Goal: Task Accomplishment & Management: Complete application form

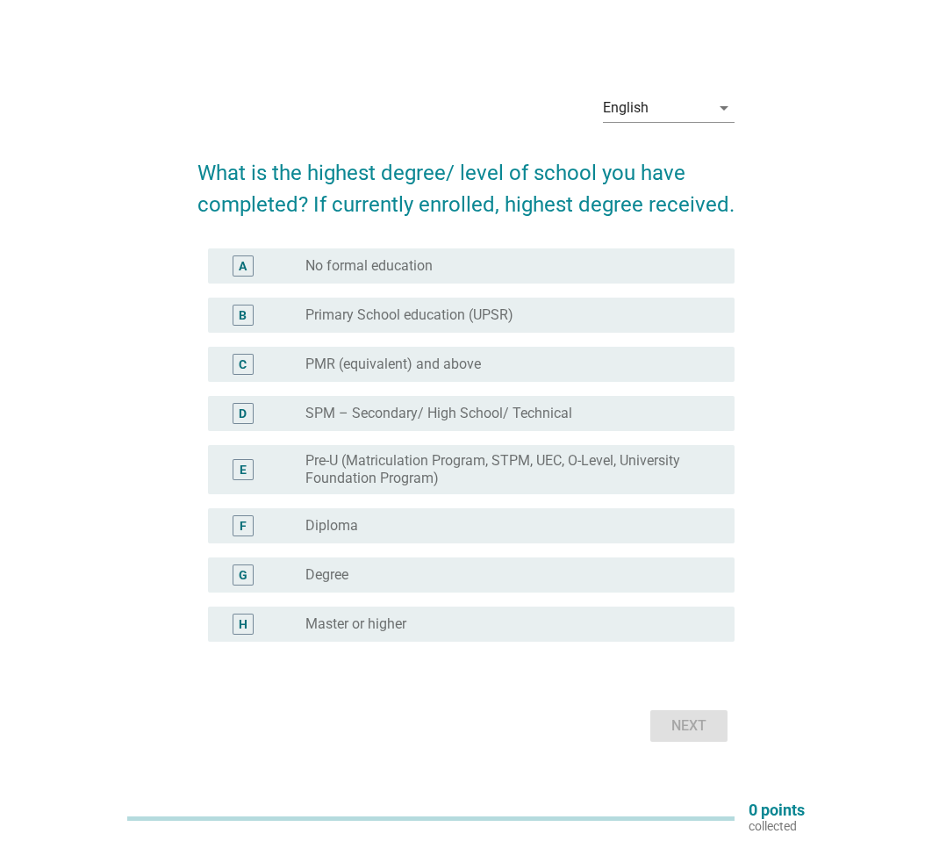
scroll to position [11, 0]
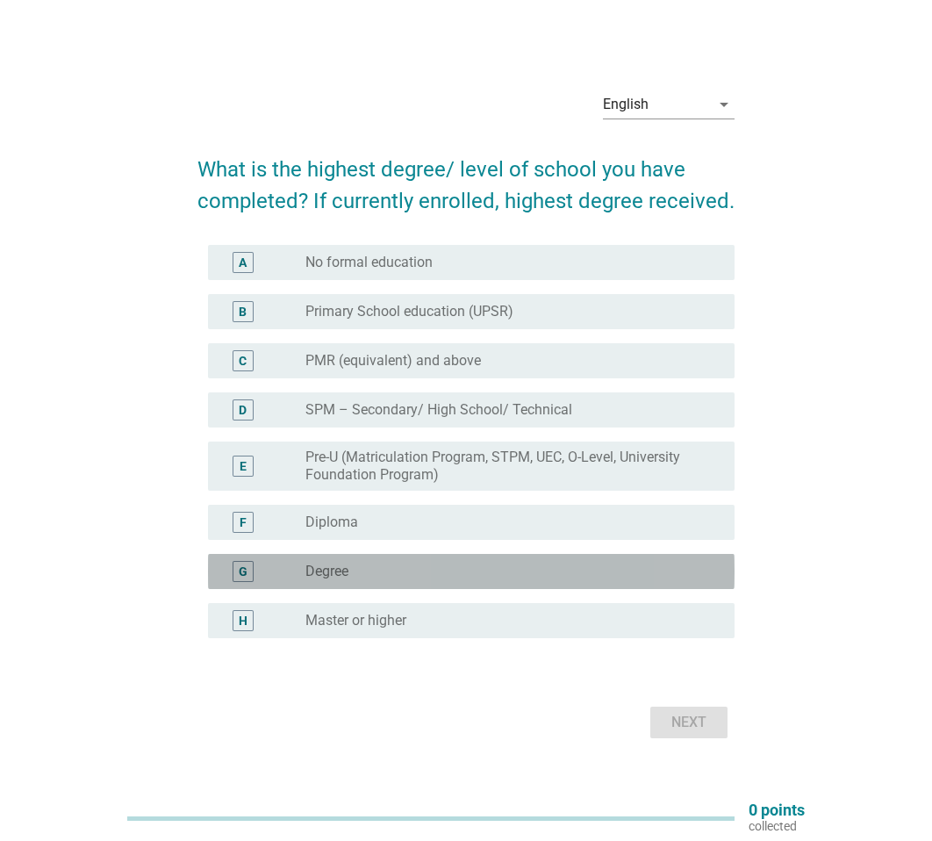
click at [404, 572] on div "radio_button_unchecked Degree" at bounding box center [506, 572] width 401 height 18
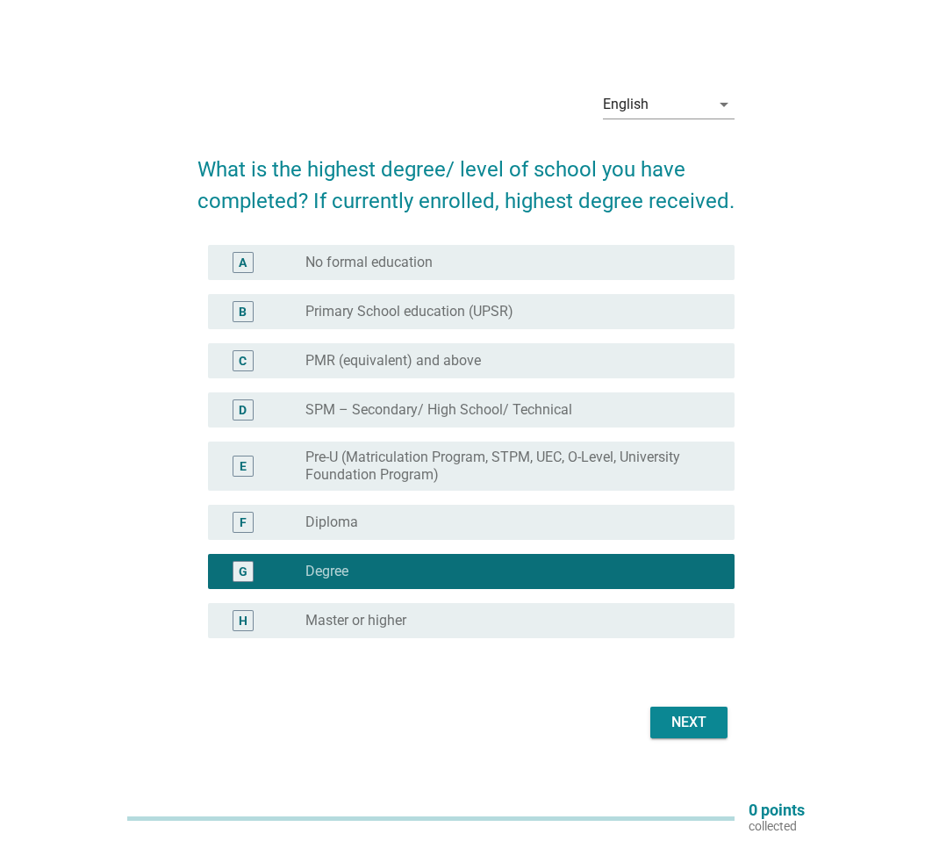
click at [662, 704] on div "Next" at bounding box center [466, 722] width 537 height 42
click at [664, 713] on button "Next" at bounding box center [689, 723] width 77 height 32
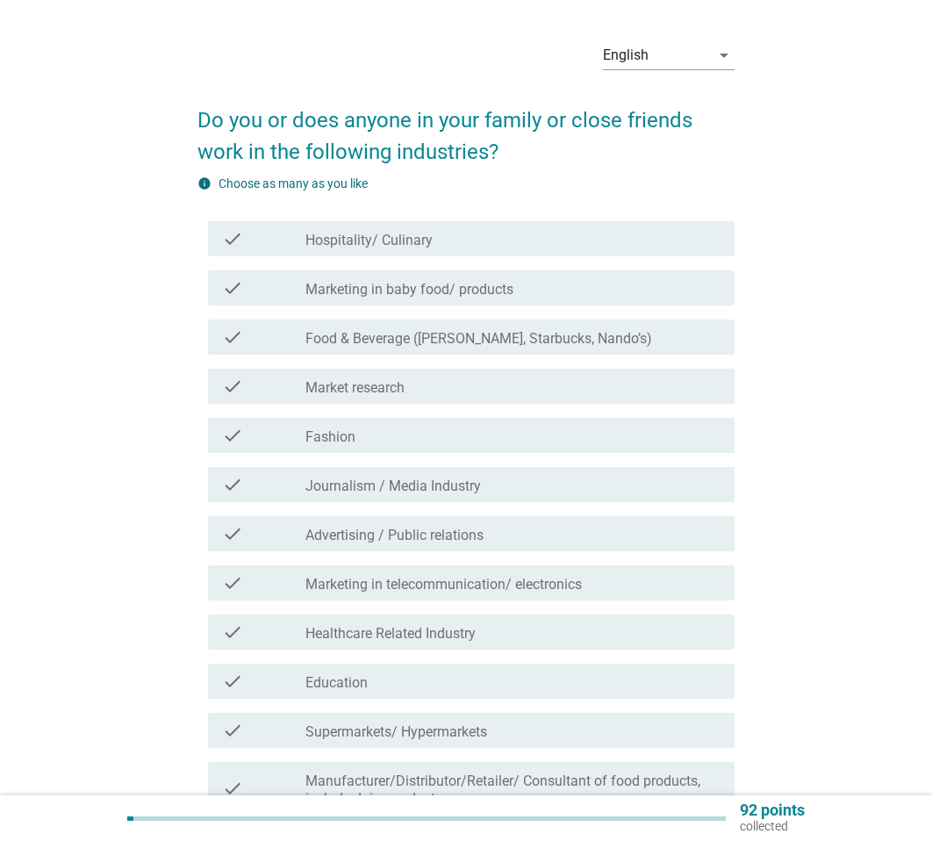
scroll to position [62, 0]
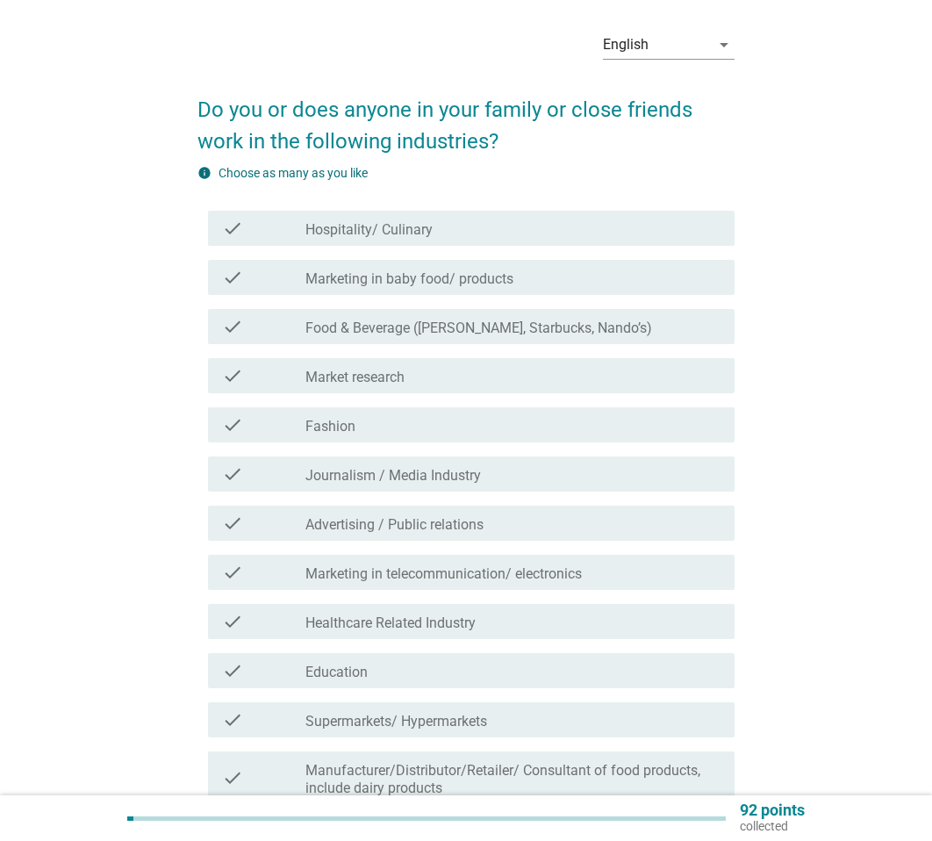
click at [349, 284] on label "Marketing in baby food/ products" at bounding box center [410, 279] width 208 height 18
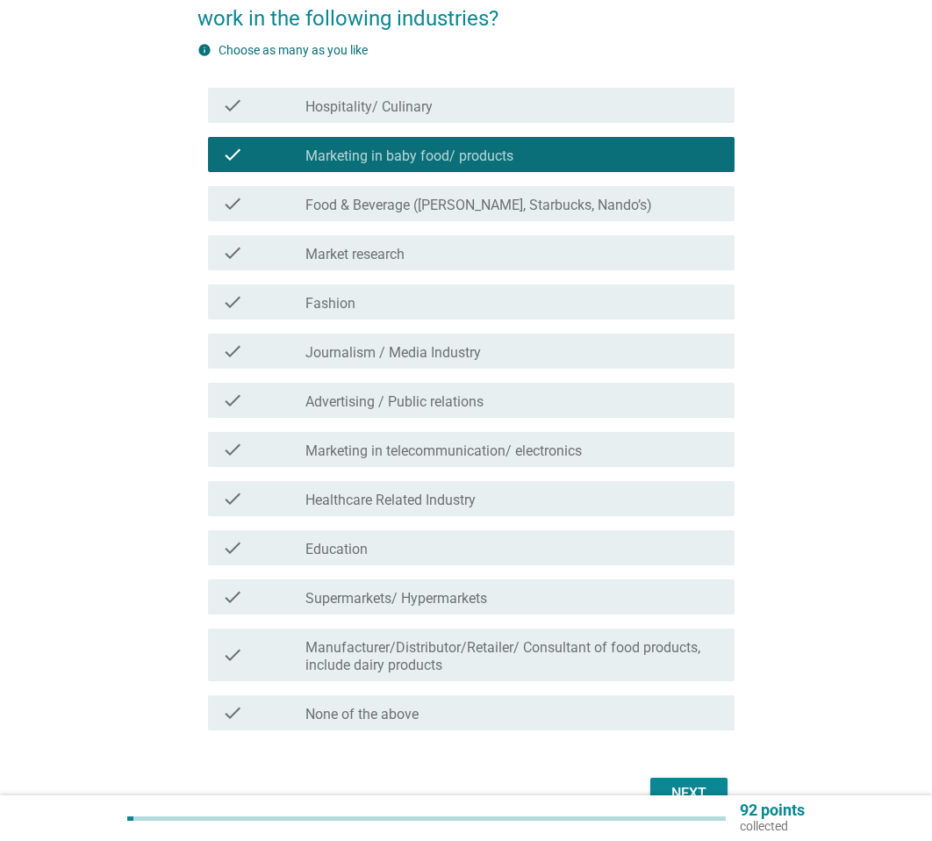
scroll to position [189, 0]
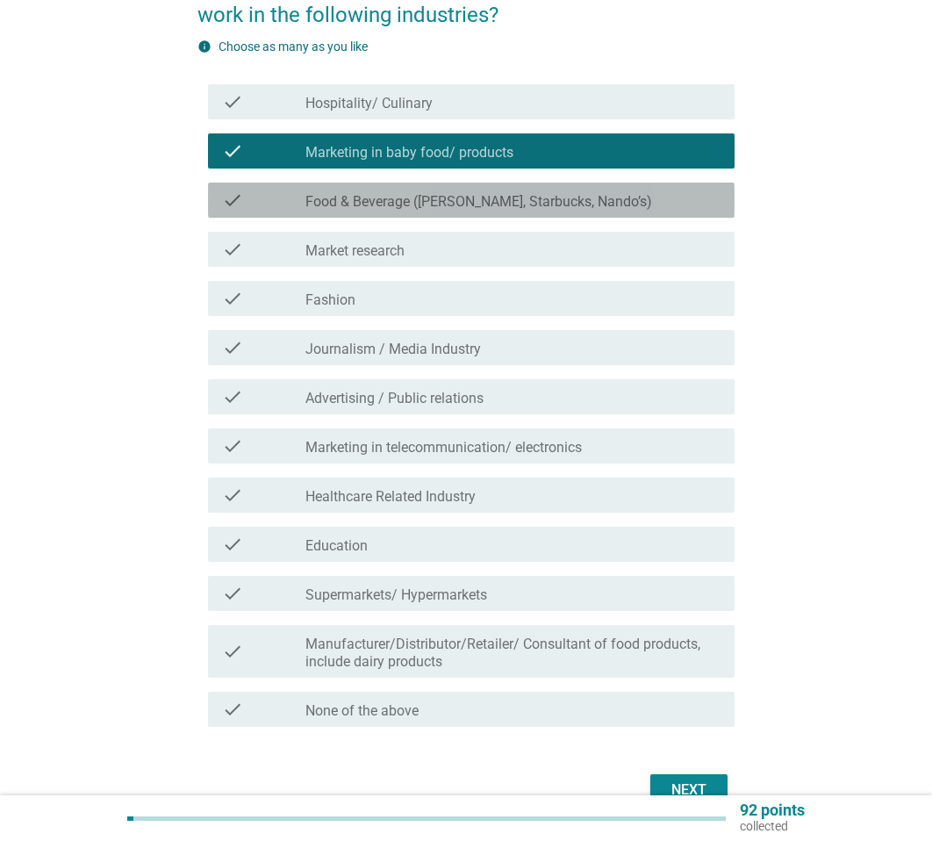
click at [370, 198] on label "Food & Beverage ([PERSON_NAME], Starbucks, Nando’s)" at bounding box center [479, 202] width 347 height 18
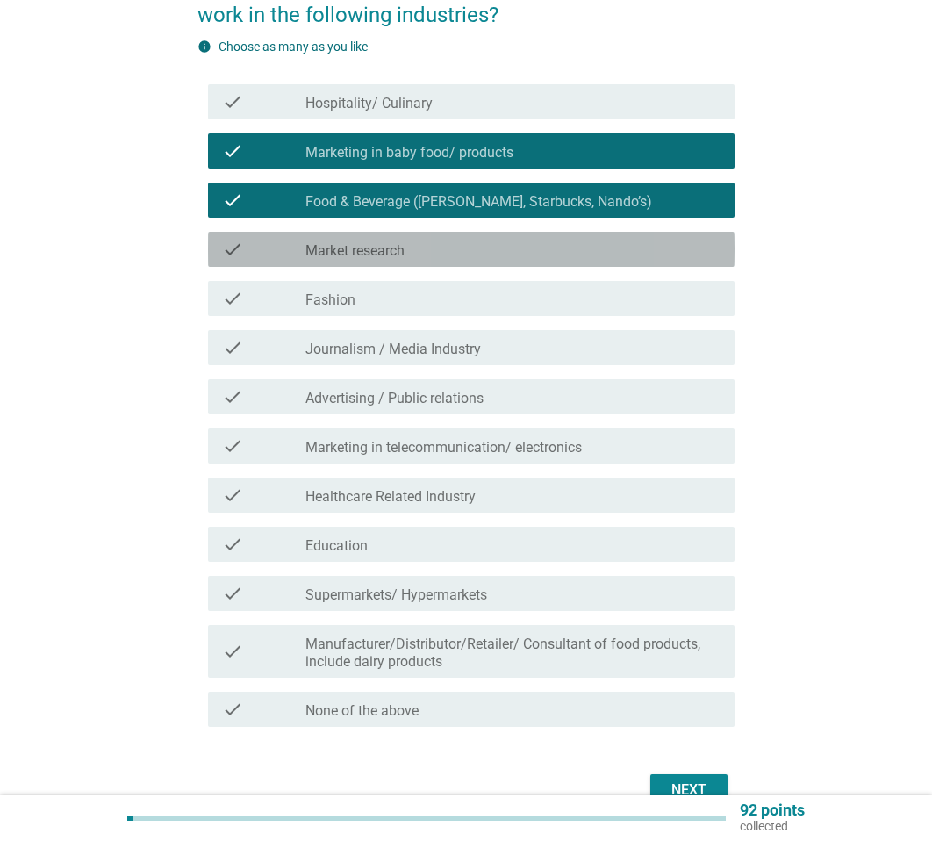
click at [307, 257] on label "Market research" at bounding box center [355, 251] width 99 height 18
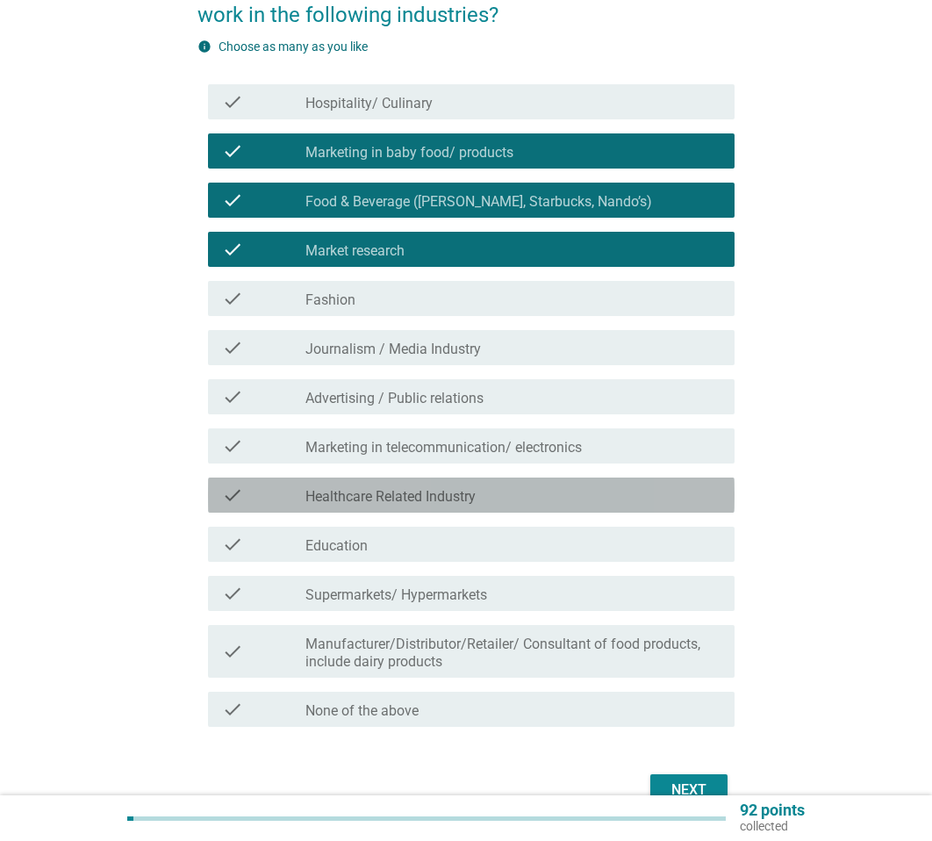
click at [564, 478] on div "check check_box_outline_blank Healthcare Related Industry" at bounding box center [471, 495] width 527 height 35
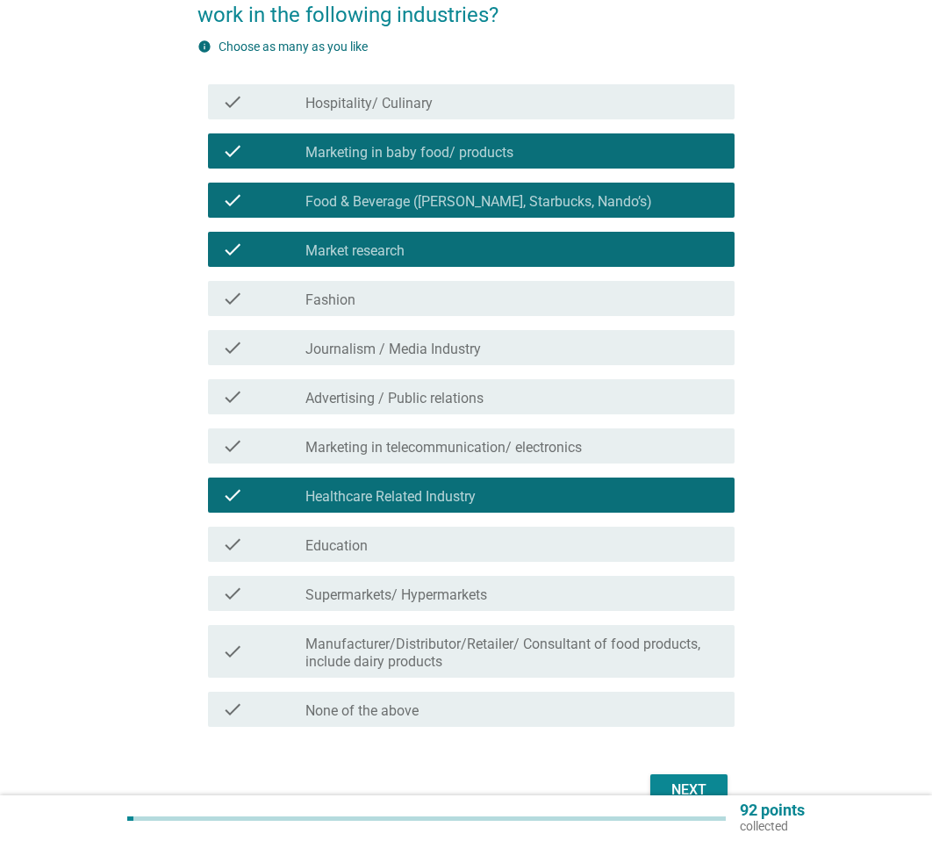
click at [379, 493] on label "Healthcare Related Industry" at bounding box center [391, 497] width 170 height 18
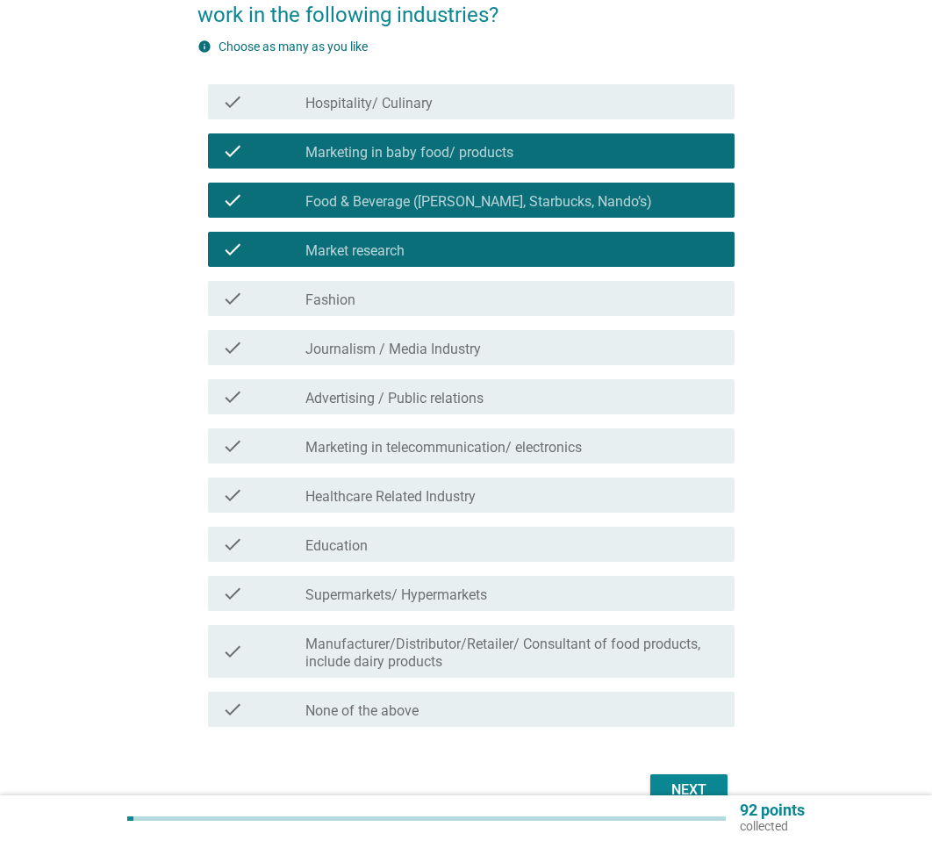
click at [349, 547] on label "Education" at bounding box center [337, 546] width 62 height 18
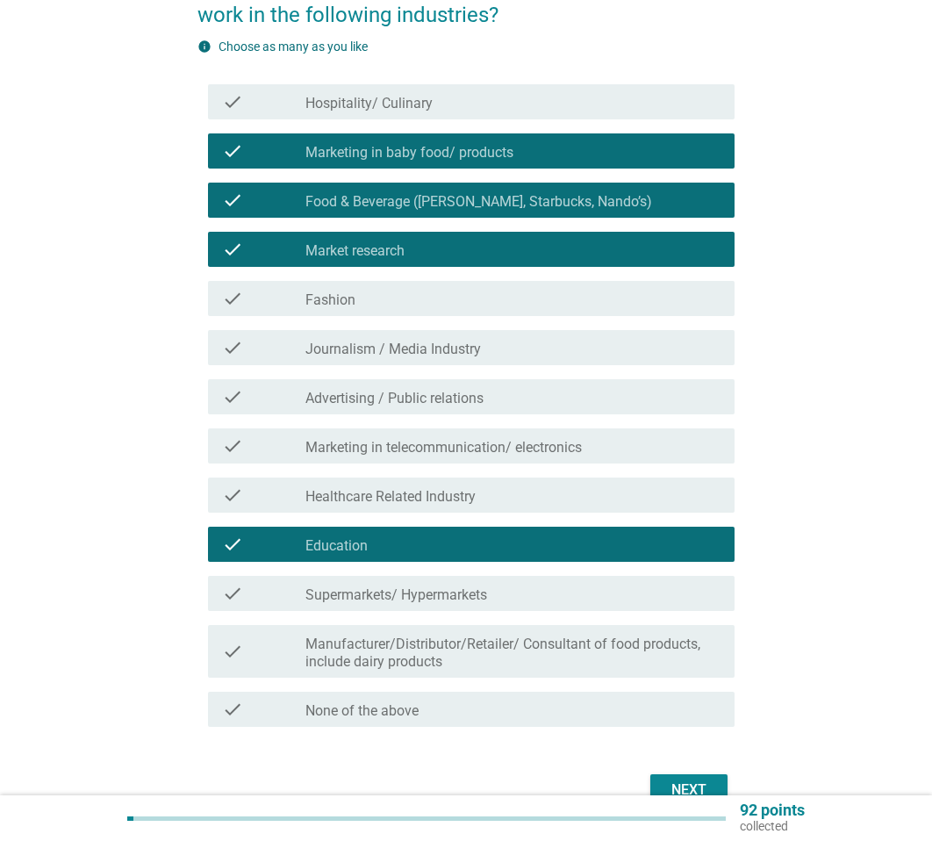
click at [617, 669] on label "Manufacturer/Distributor/Retailer/ Consultant of food products, include dairy p…" at bounding box center [513, 653] width 415 height 35
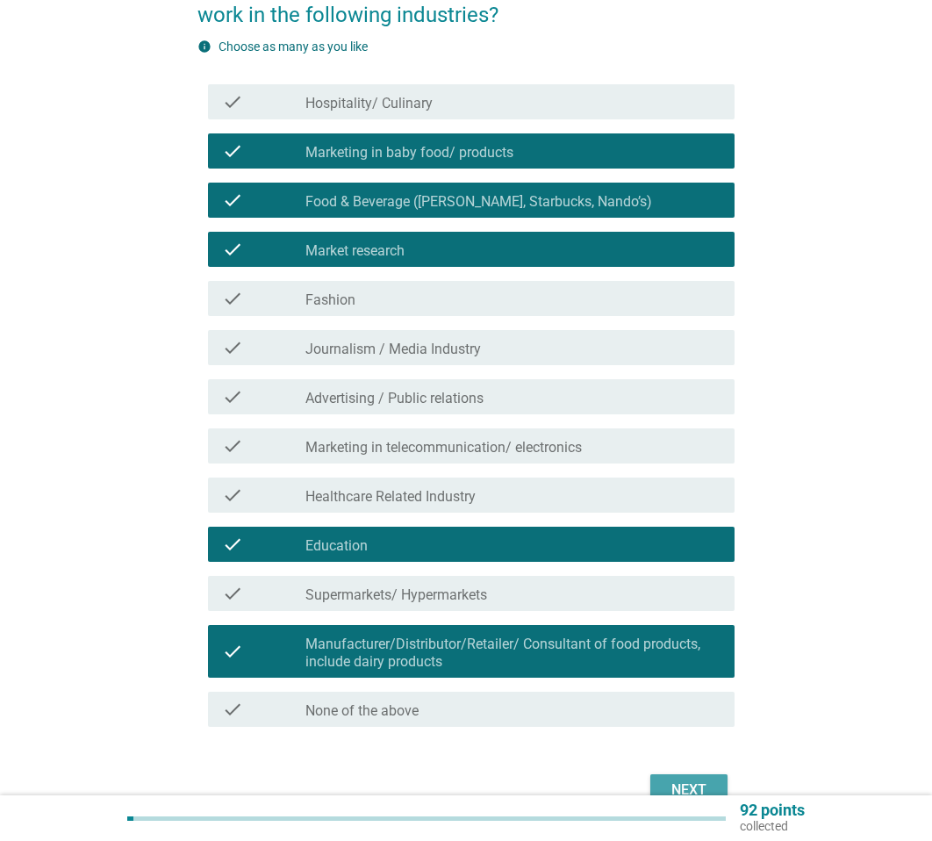
click at [679, 782] on div "Next" at bounding box center [689, 790] width 49 height 21
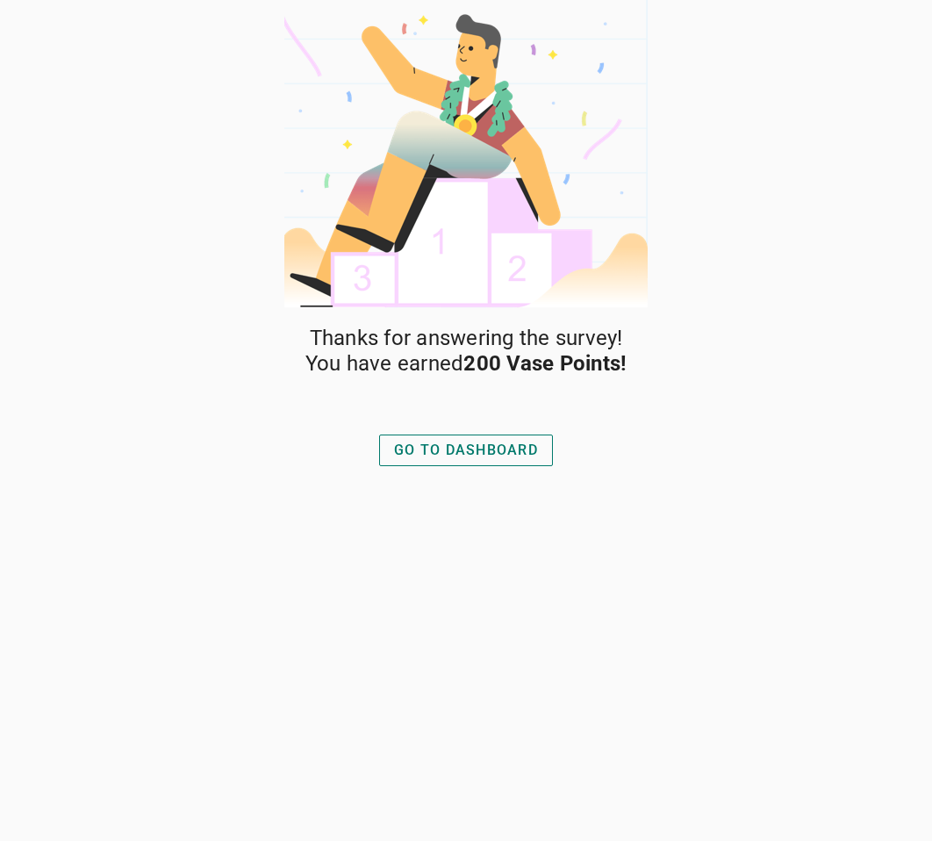
click at [487, 450] on div "GO TO DASHBOARD" at bounding box center [466, 450] width 144 height 21
